Goal: Check status: Check status

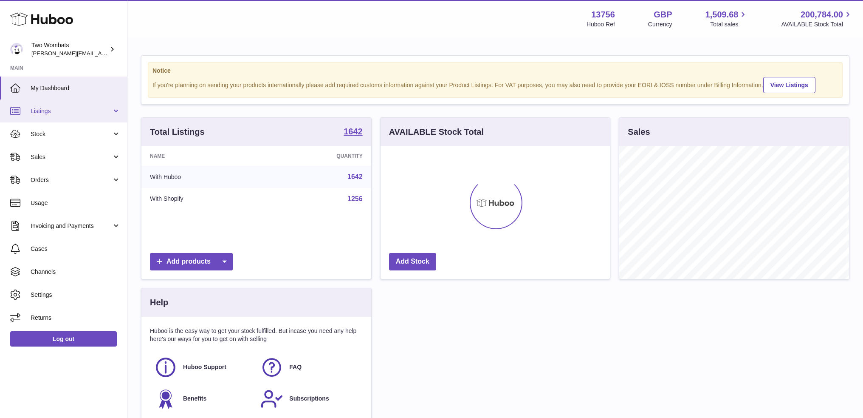
scroll to position [133, 230]
click at [82, 112] on span "Listings" at bounding box center [71, 111] width 81 height 8
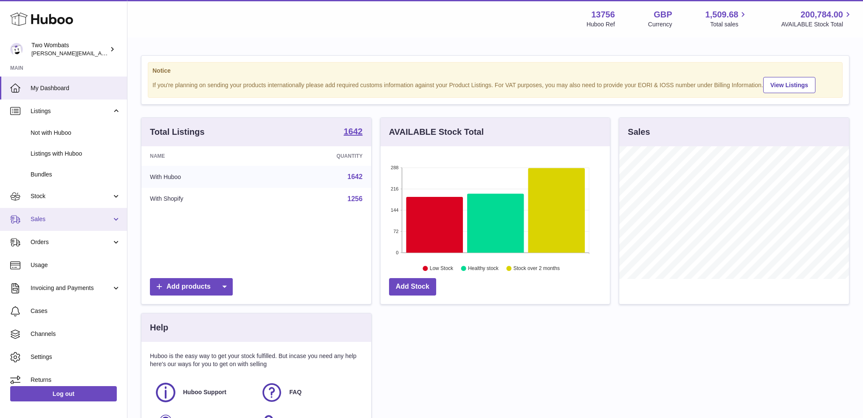
click at [75, 217] on span "Sales" at bounding box center [71, 219] width 81 height 8
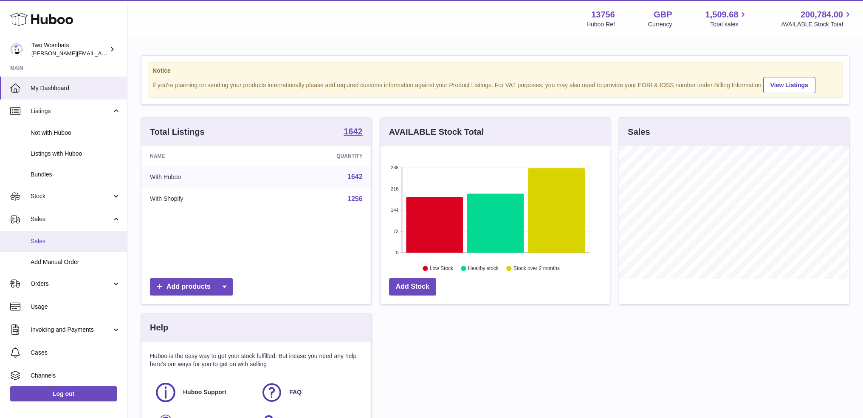
click at [81, 243] on span "Sales" at bounding box center [76, 241] width 90 height 8
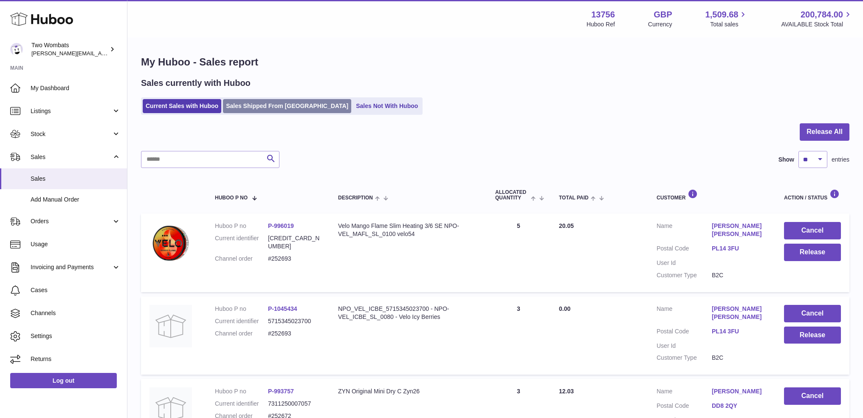
click at [280, 106] on link "Sales Shipped From [GEOGRAPHIC_DATA]" at bounding box center [287, 106] width 128 height 14
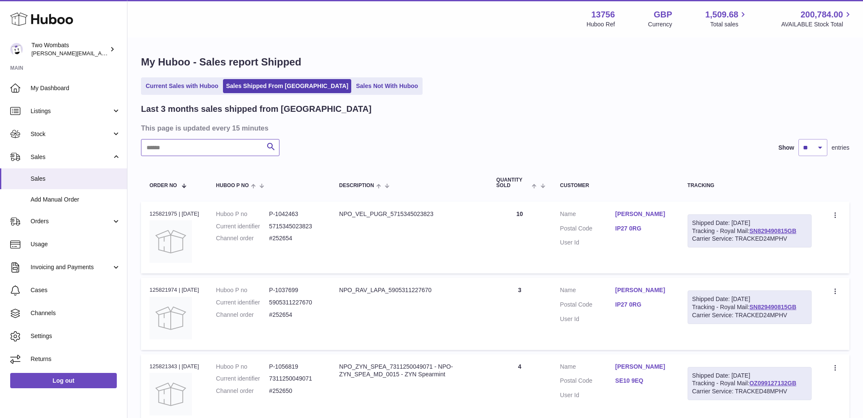
click at [239, 147] on input "text" at bounding box center [210, 147] width 138 height 17
paste input "******"
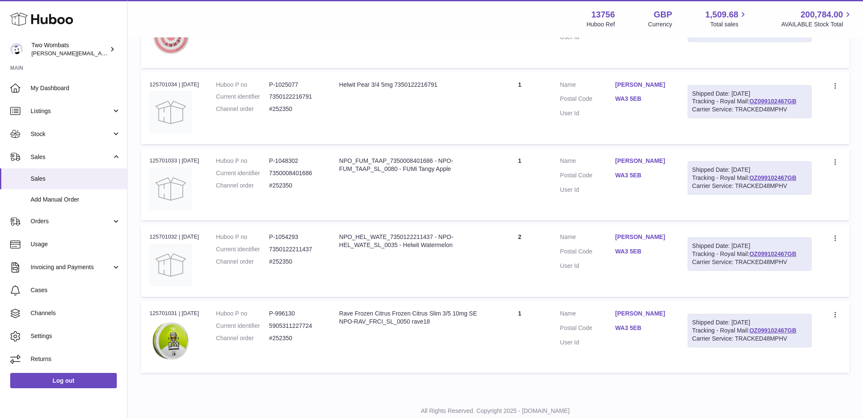
scroll to position [297, 0]
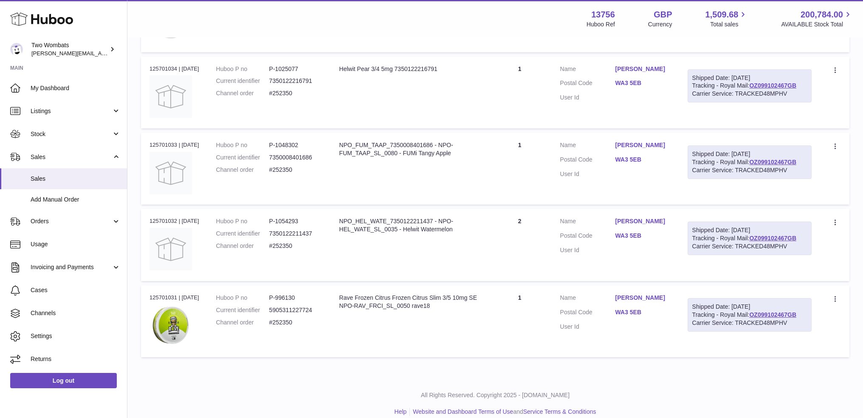
type input "******"
click at [383, 151] on div "NPO_FUM_TAAP_7350008401686 - NPO-FUM_TAAP_SL_0080 - FUMi Tangy Apple" at bounding box center [409, 149] width 140 height 16
click at [383, 150] on div "NPO_FUM_TAAP_7350008401686 - NPO-FUM_TAAP_SL_0080 - FUMi Tangy Apple" at bounding box center [409, 149] width 140 height 16
click at [384, 150] on div "NPO_FUM_TAAP_7350008401686 - NPO-FUM_TAAP_SL_0080 - FUMi Tangy Apple" at bounding box center [409, 149] width 140 height 16
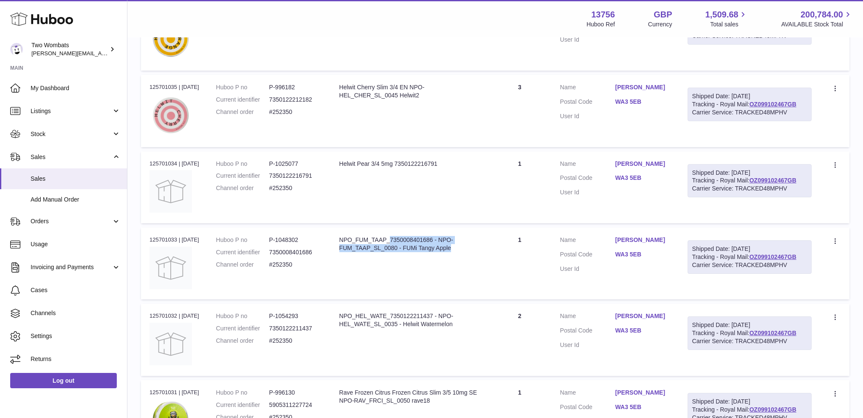
scroll to position [212, 0]
